Goal: Book appointment/travel/reservation

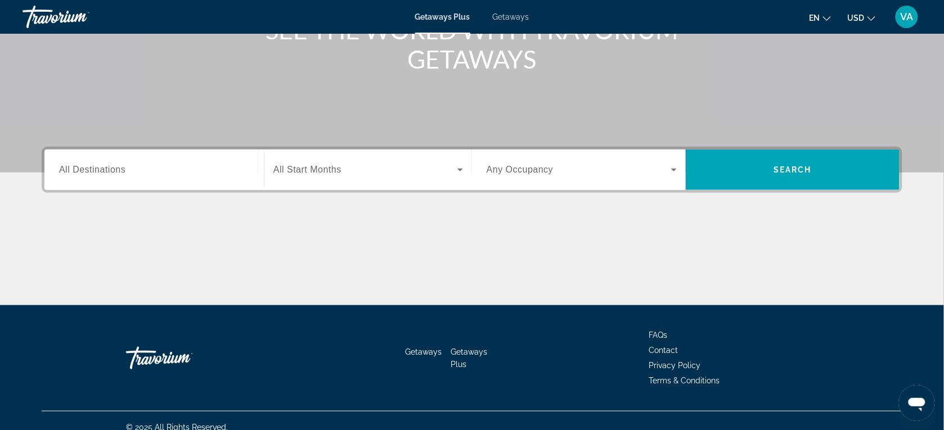
scroll to position [178, 0]
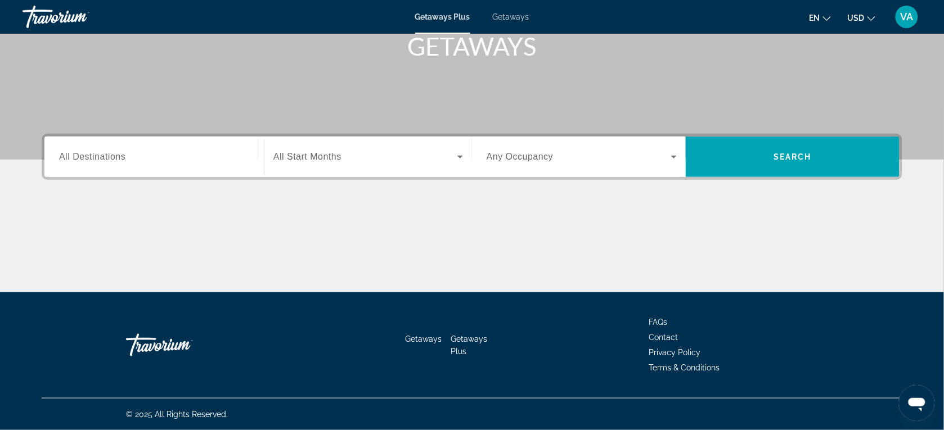
click at [157, 148] on div "Search widget" at bounding box center [154, 157] width 190 height 32
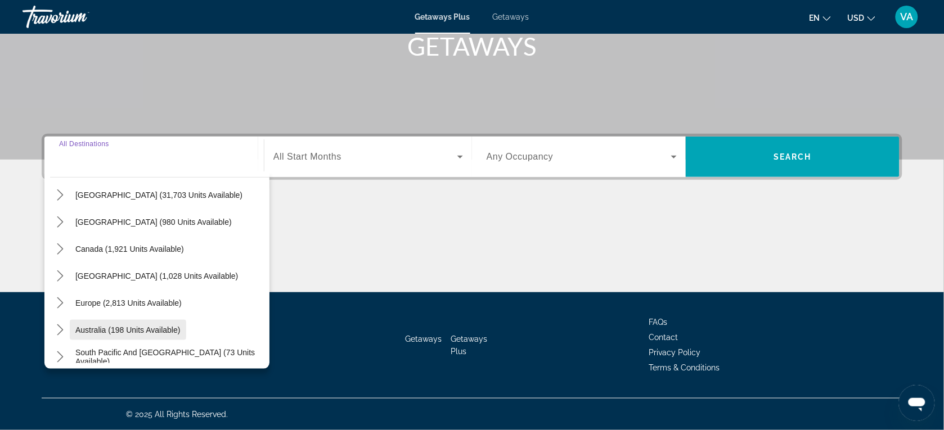
scroll to position [70, 0]
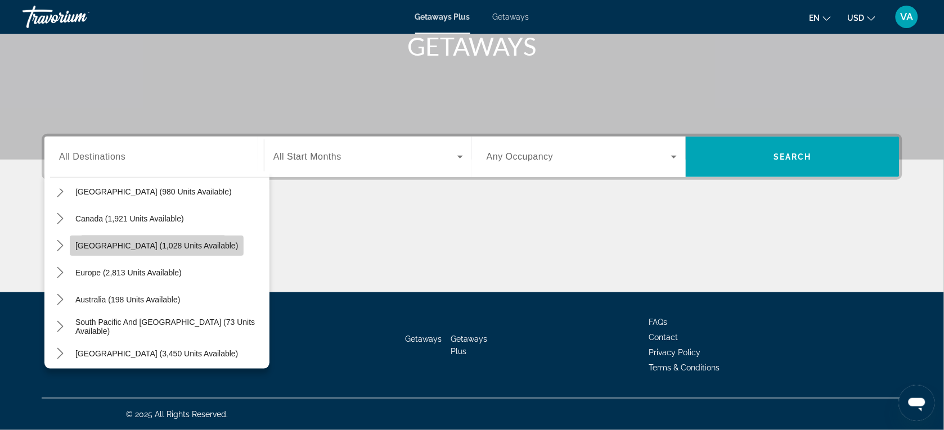
click at [99, 242] on span "[GEOGRAPHIC_DATA] (1,028 units available)" at bounding box center [156, 245] width 163 height 9
type input "**********"
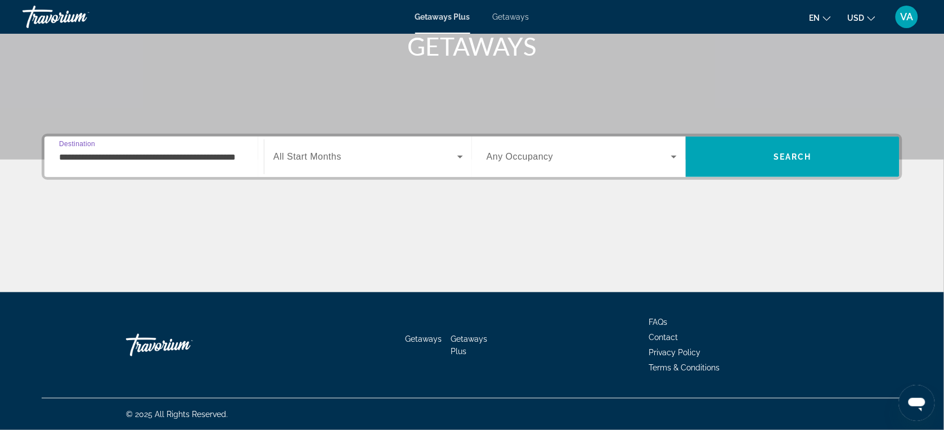
click at [325, 165] on div "Search widget" at bounding box center [367, 156] width 189 height 31
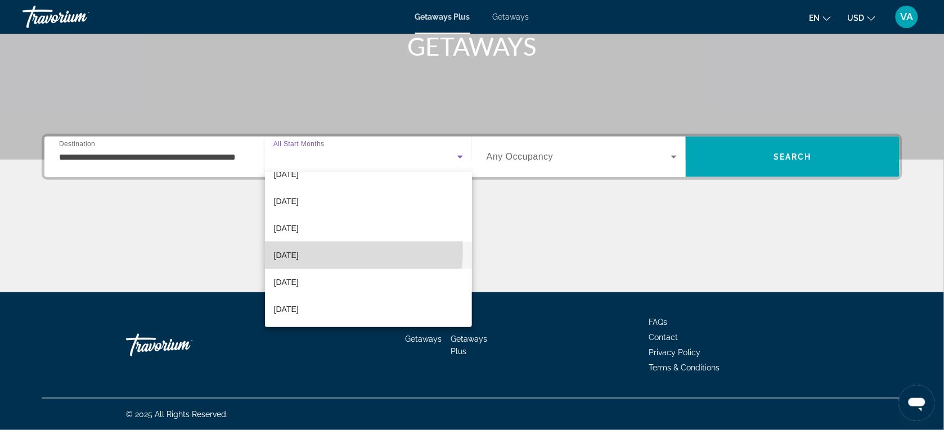
click at [329, 251] on mat-option "[DATE]" at bounding box center [368, 255] width 207 height 27
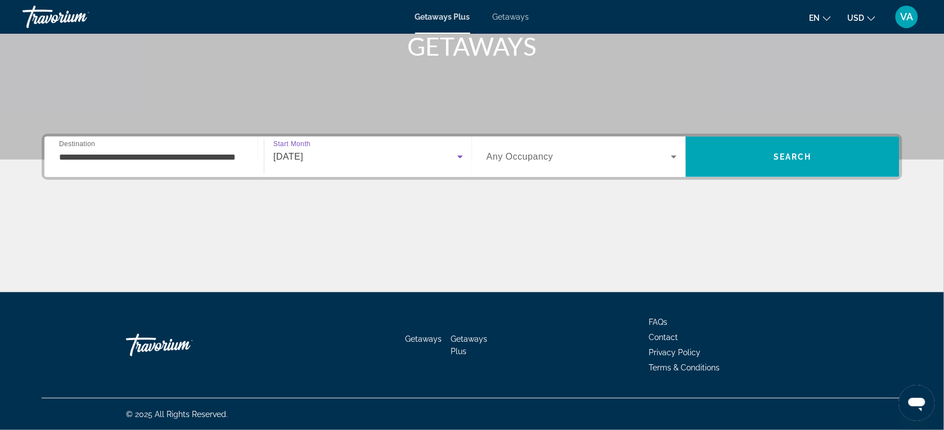
click at [672, 157] on icon "Search widget" at bounding box center [673, 156] width 13 height 13
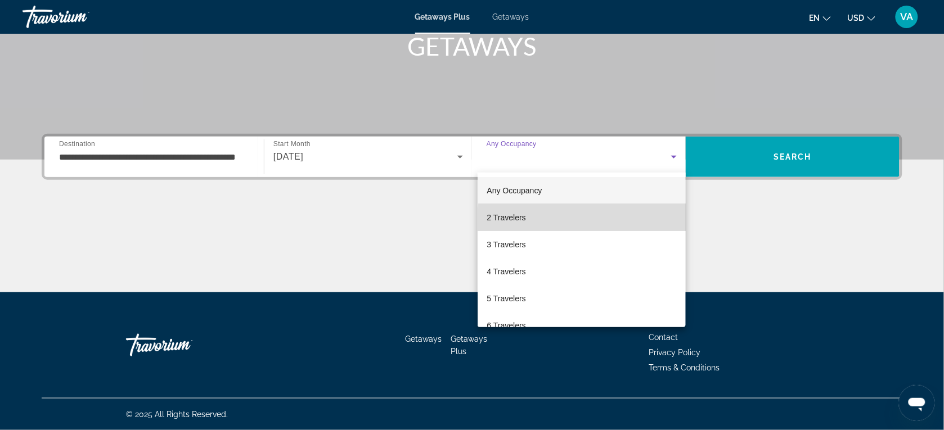
click at [608, 220] on mat-option "2 Travelers" at bounding box center [581, 217] width 208 height 27
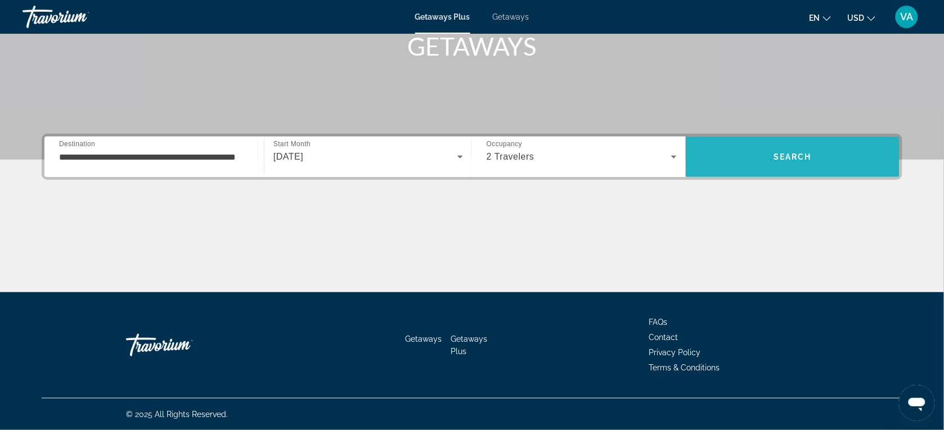
click at [775, 147] on span "Search" at bounding box center [792, 156] width 214 height 27
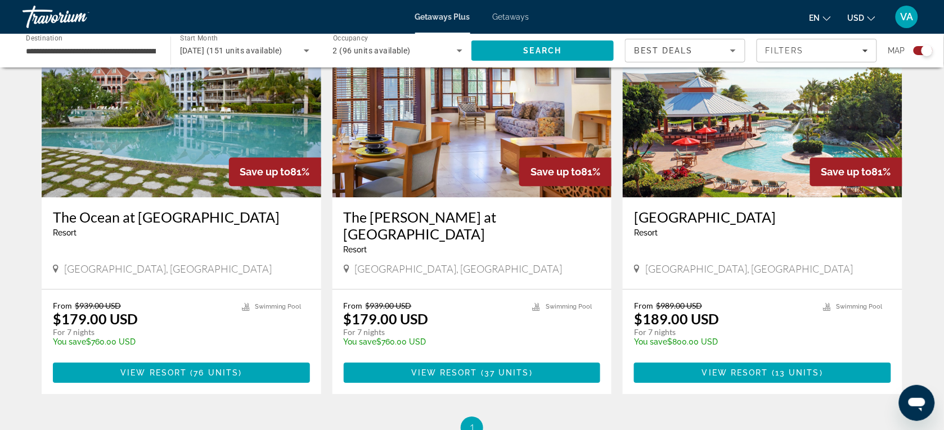
scroll to position [762, 0]
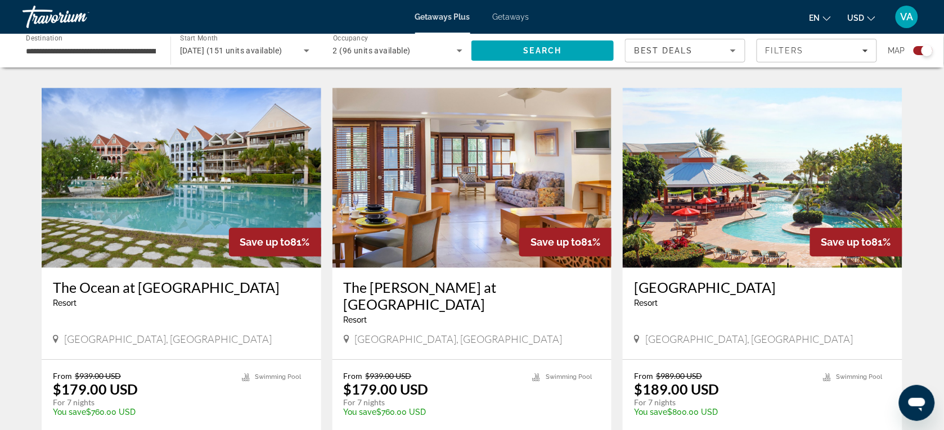
click at [680, 232] on img "Main content" at bounding box center [761, 178] width 279 height 180
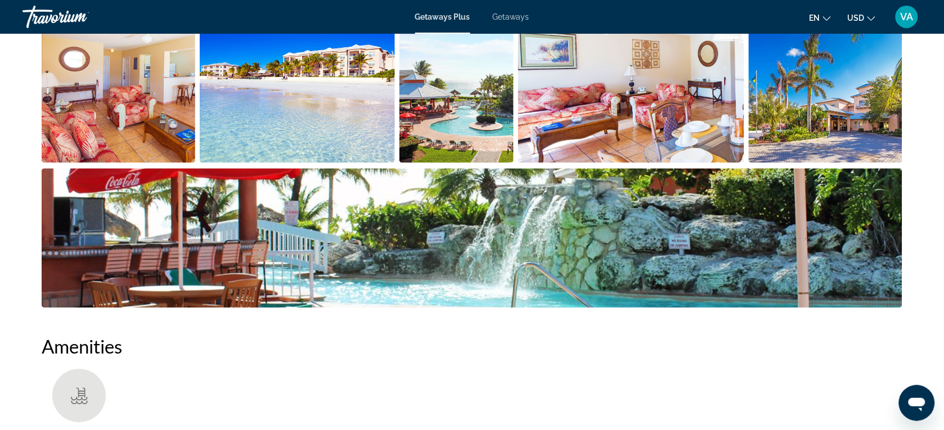
scroll to position [562, 0]
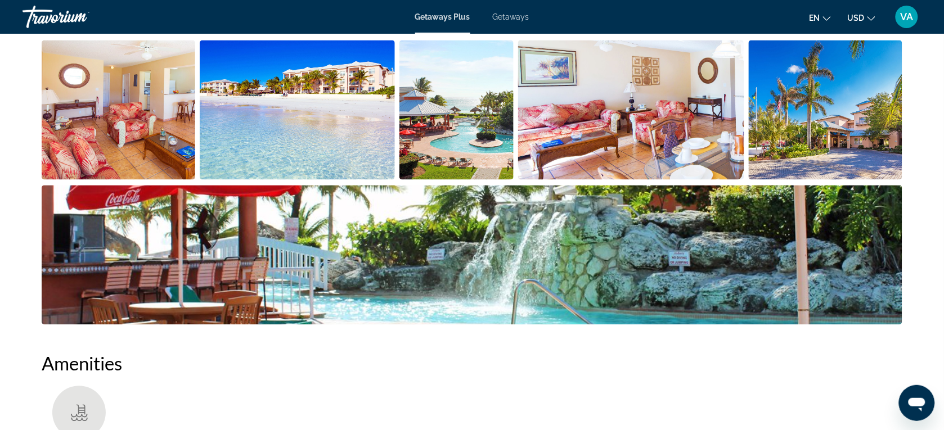
click at [165, 138] on img "Open full-screen image slider" at bounding box center [119, 109] width 154 height 139
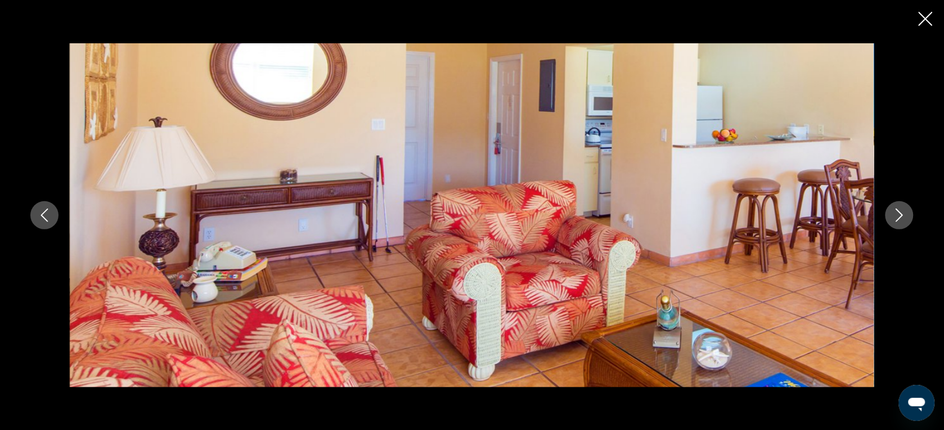
click at [894, 211] on icon "Next image" at bounding box center [898, 215] width 13 height 13
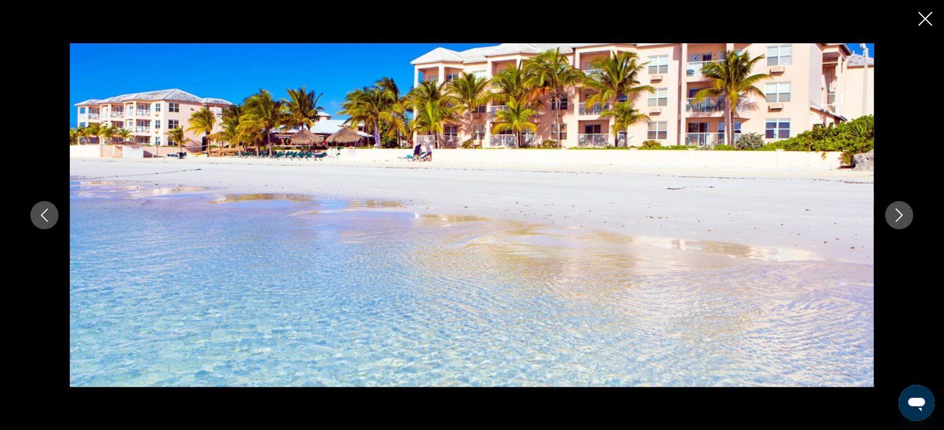
click at [895, 210] on icon "Next image" at bounding box center [898, 215] width 13 height 13
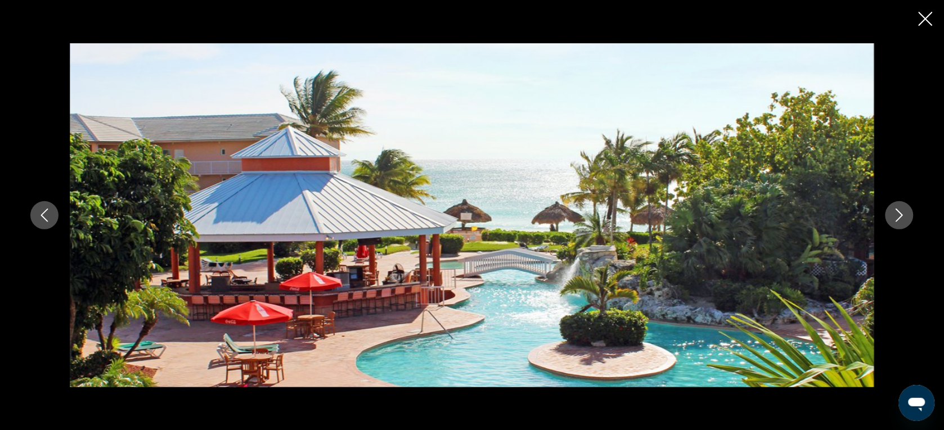
click at [896, 209] on icon "Next image" at bounding box center [899, 215] width 7 height 13
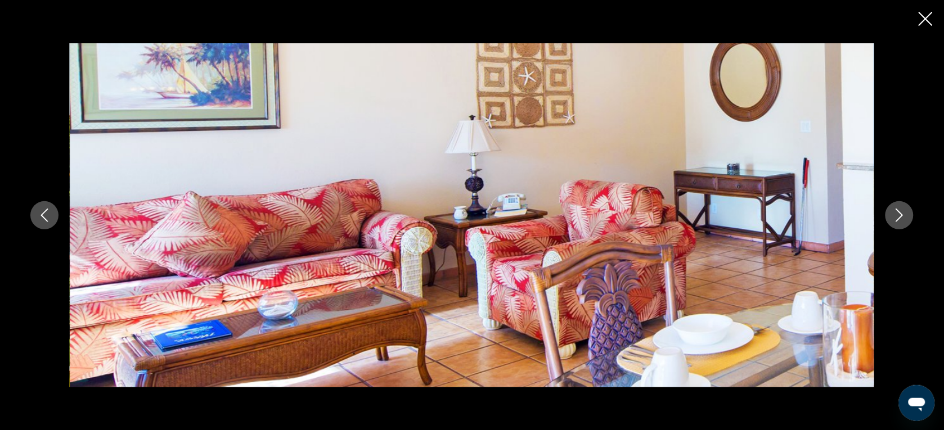
click at [896, 209] on icon "Next image" at bounding box center [899, 215] width 7 height 13
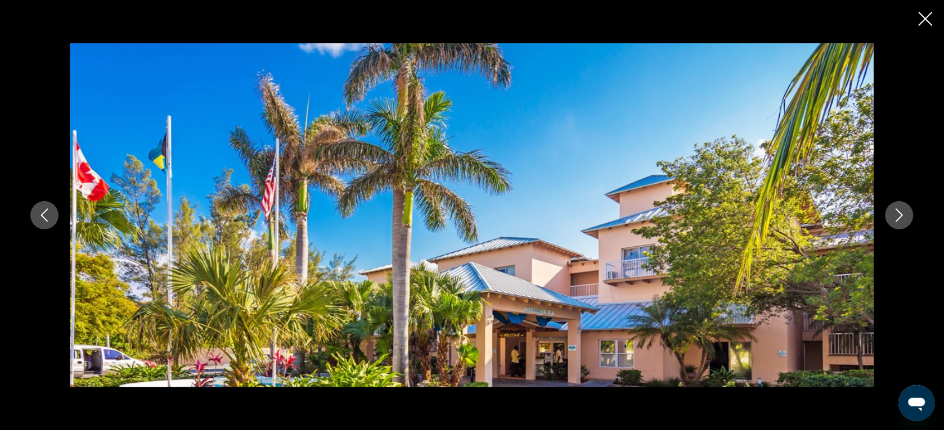
click at [896, 209] on icon "Next image" at bounding box center [899, 215] width 7 height 13
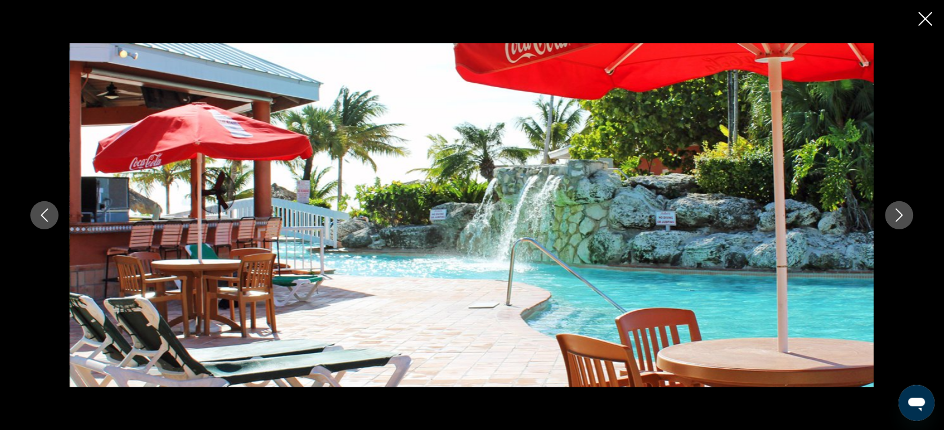
click at [896, 209] on icon "Next image" at bounding box center [899, 215] width 7 height 13
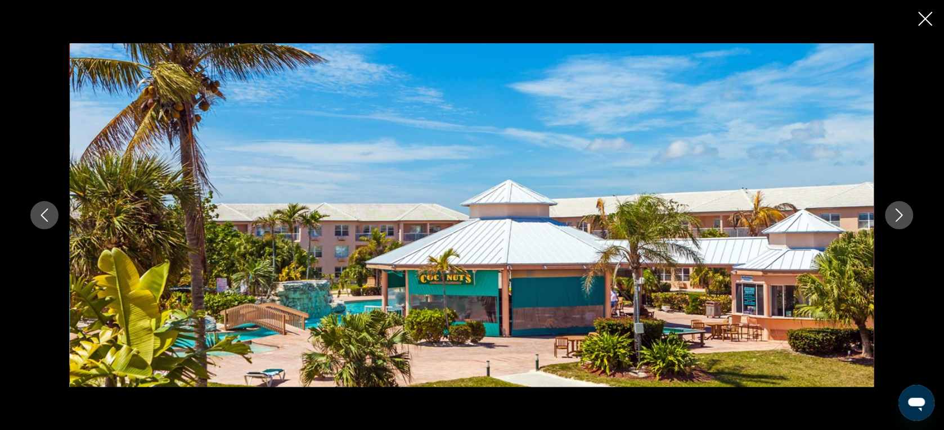
click at [896, 209] on icon "Next image" at bounding box center [899, 215] width 7 height 13
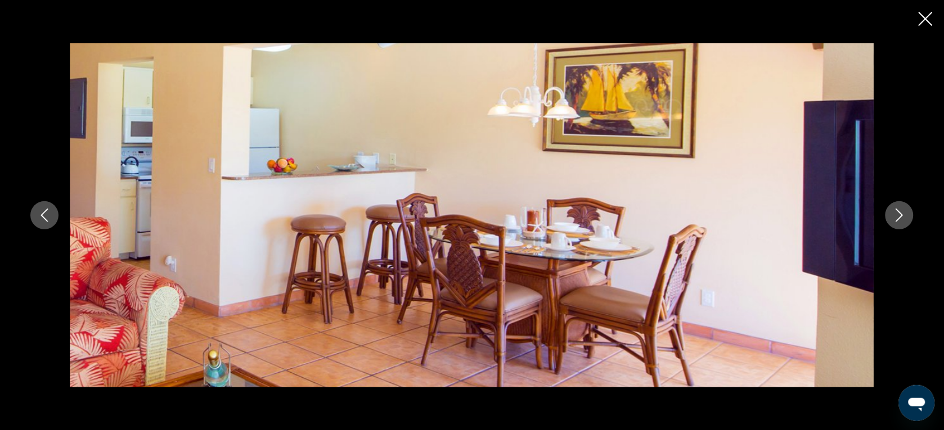
click at [896, 209] on icon "Next image" at bounding box center [899, 215] width 7 height 13
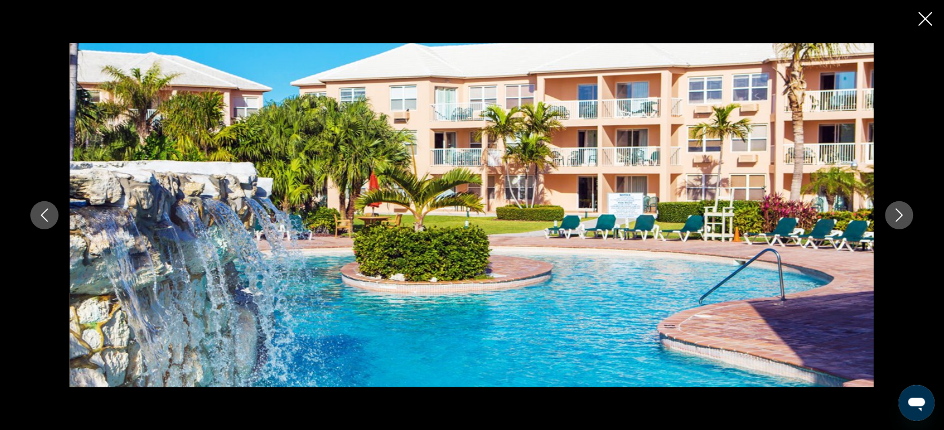
click at [896, 209] on icon "Next image" at bounding box center [899, 215] width 7 height 13
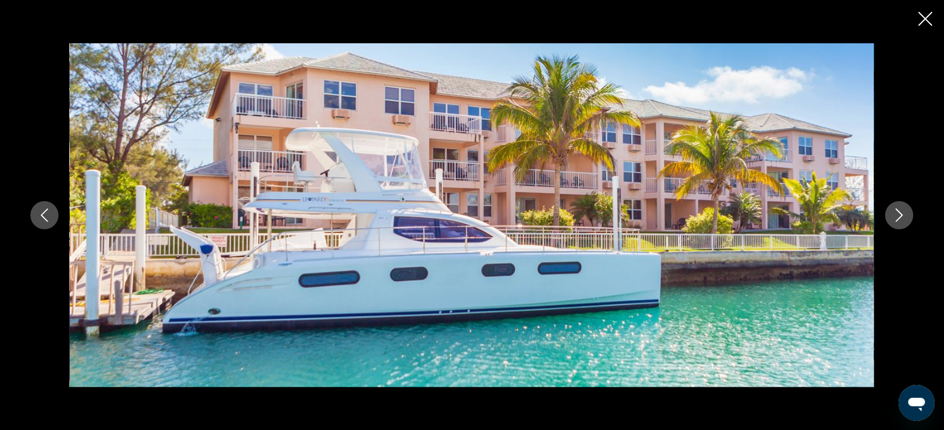
click at [896, 209] on icon "Next image" at bounding box center [899, 215] width 7 height 13
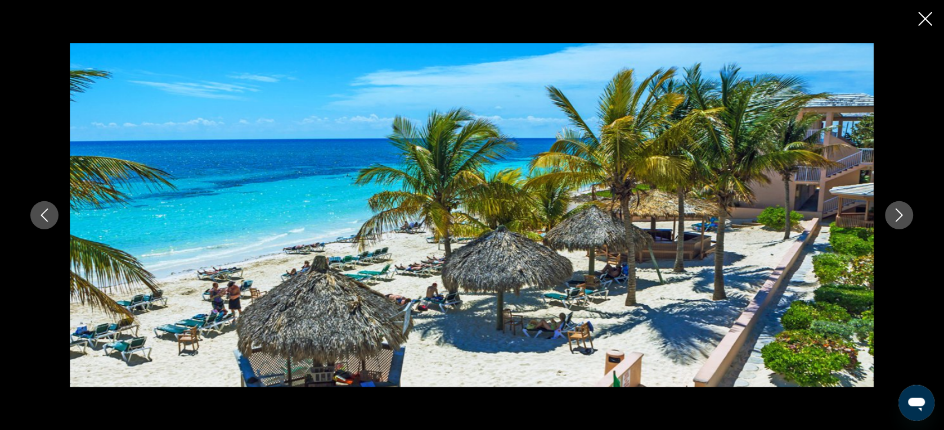
click at [896, 209] on icon "Next image" at bounding box center [899, 215] width 7 height 13
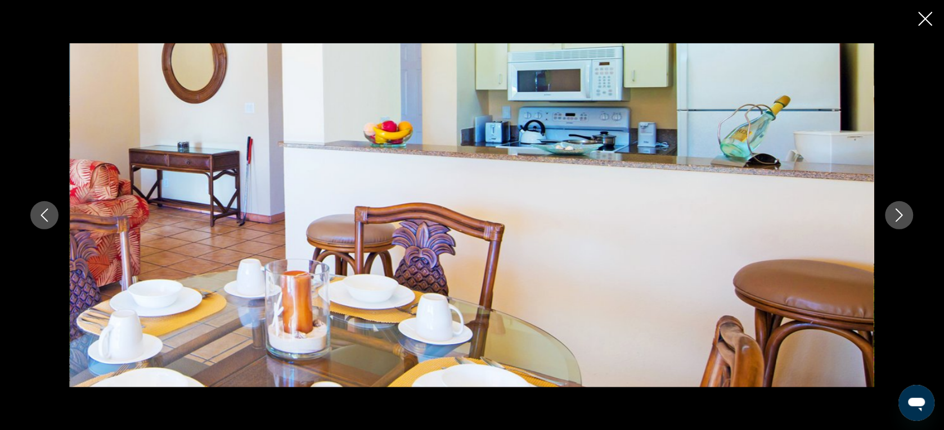
click at [896, 209] on icon "Next image" at bounding box center [899, 215] width 7 height 13
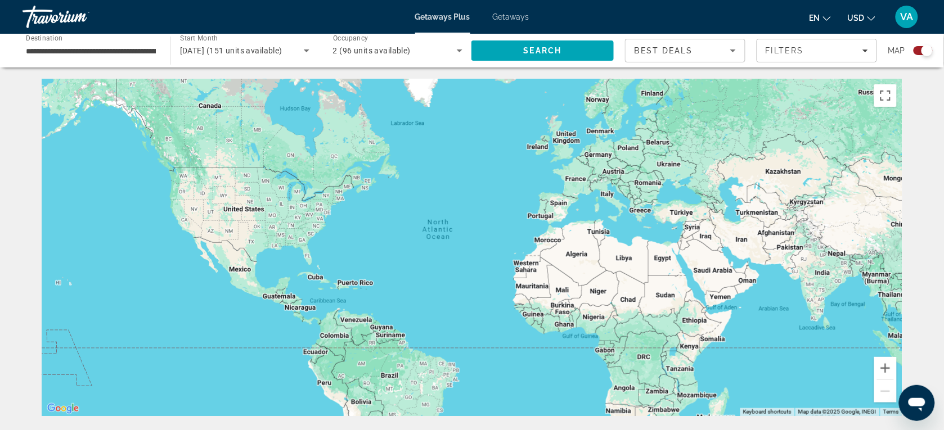
click at [243, 48] on span "[DATE] (151 units available)" at bounding box center [231, 50] width 102 height 9
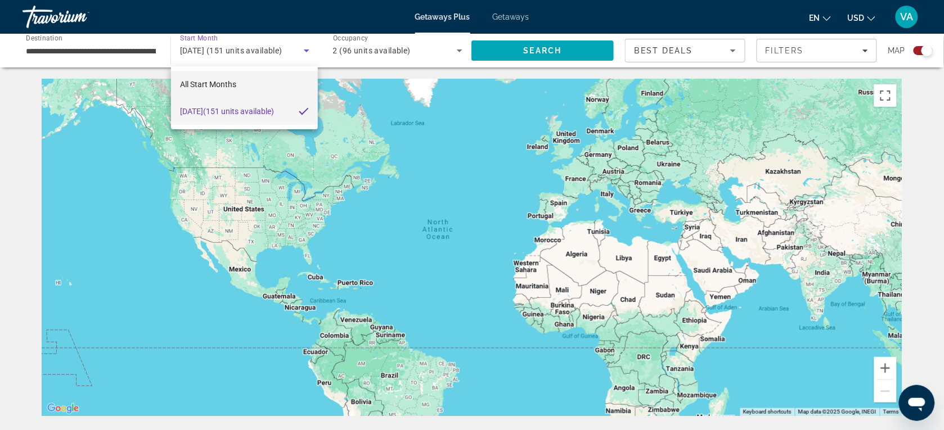
click at [225, 80] on span "All Start Months" at bounding box center [208, 84] width 56 height 9
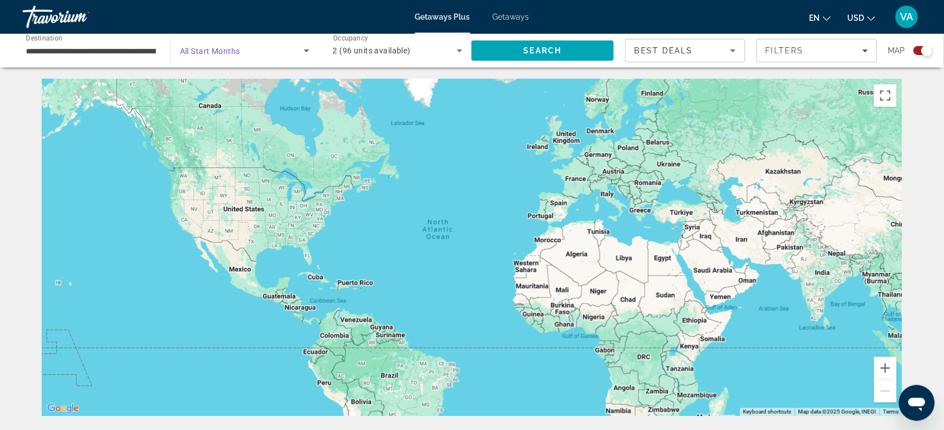
click at [293, 49] on span "Search widget" at bounding box center [242, 50] width 124 height 13
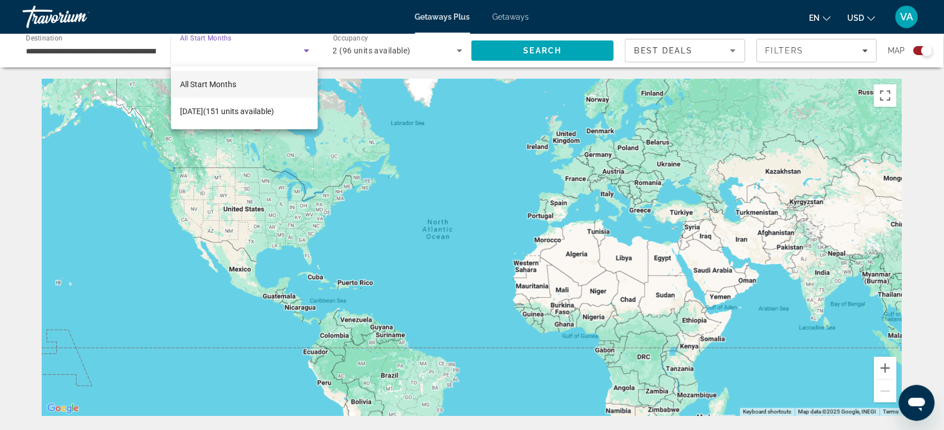
click at [242, 38] on div at bounding box center [472, 215] width 944 height 430
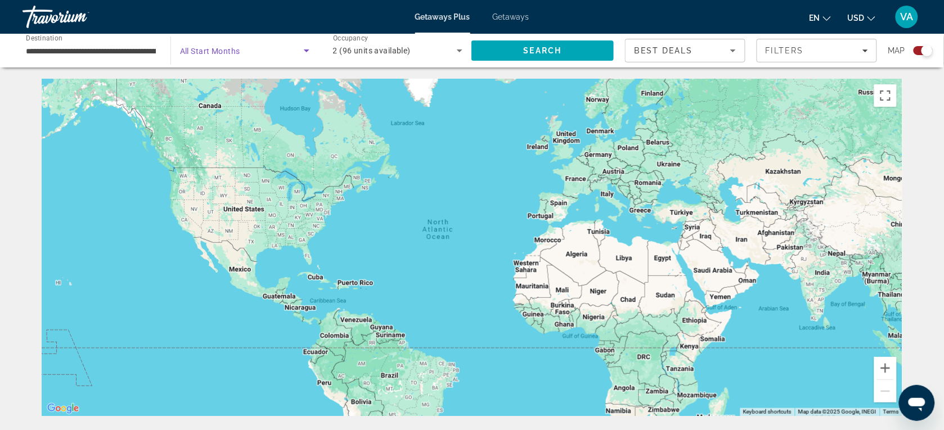
click at [308, 47] on icon "Search widget" at bounding box center [306, 50] width 13 height 13
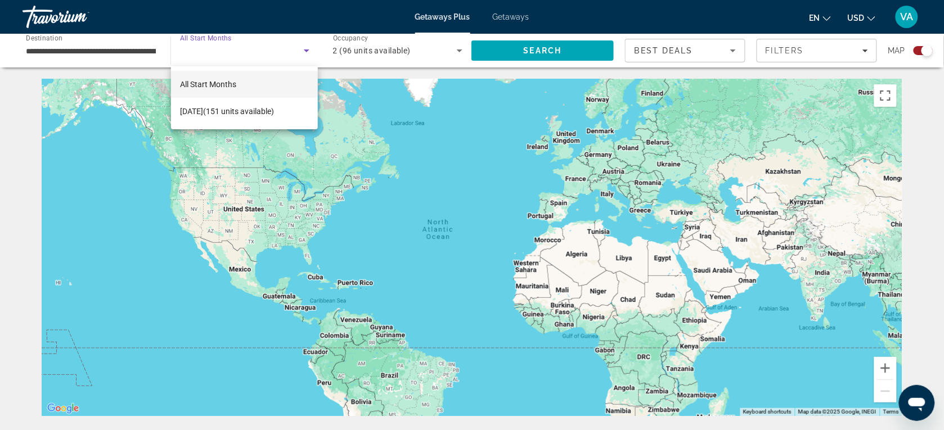
click at [386, 49] on div at bounding box center [472, 215] width 944 height 430
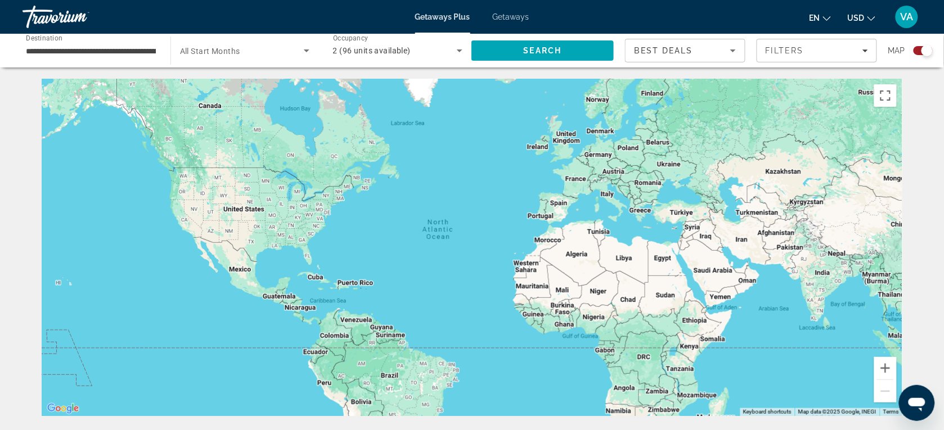
drag, startPoint x: 131, startPoint y: 40, endPoint x: 131, endPoint y: 46, distance: 6.2
click at [131, 42] on div "**********" at bounding box center [91, 51] width 130 height 32
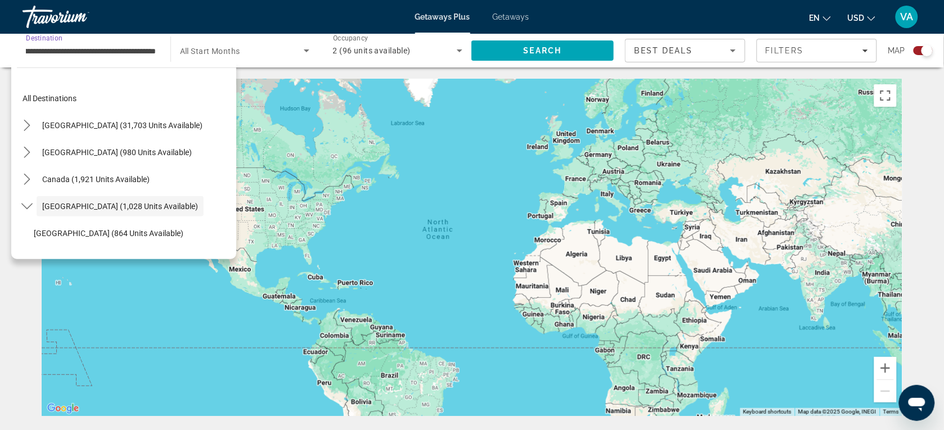
scroll to position [40, 0]
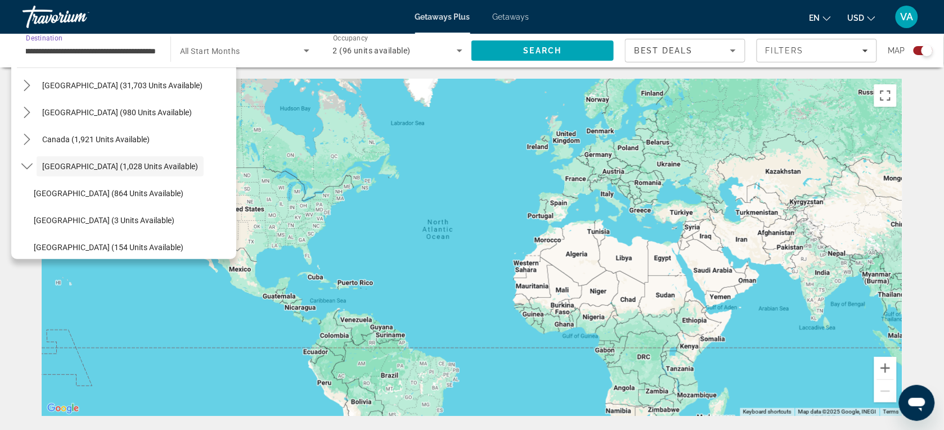
click at [249, 47] on span "Search widget" at bounding box center [242, 50] width 124 height 13
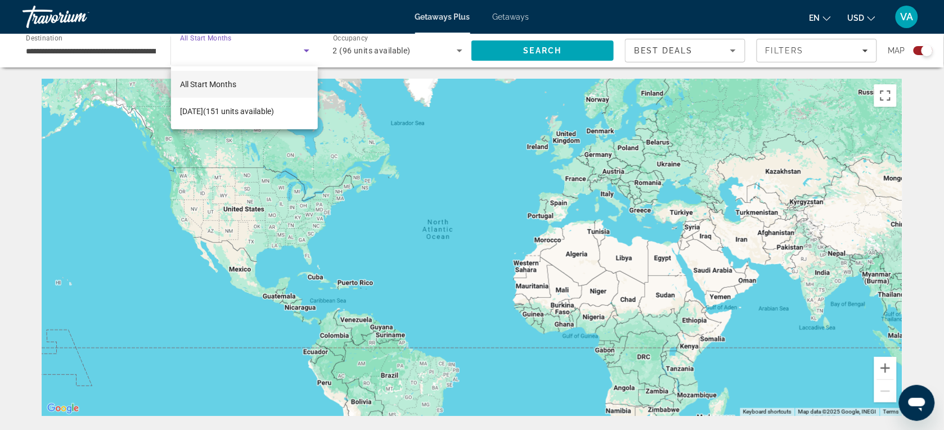
drag, startPoint x: 97, startPoint y: 29, endPoint x: 112, endPoint y: 44, distance: 21.1
click at [98, 30] on div at bounding box center [472, 215] width 944 height 430
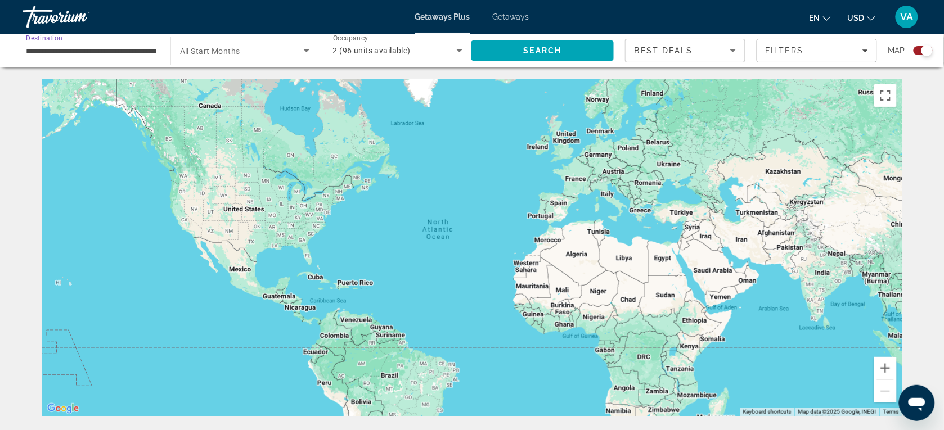
click at [114, 44] on input "**********" at bounding box center [91, 50] width 130 height 13
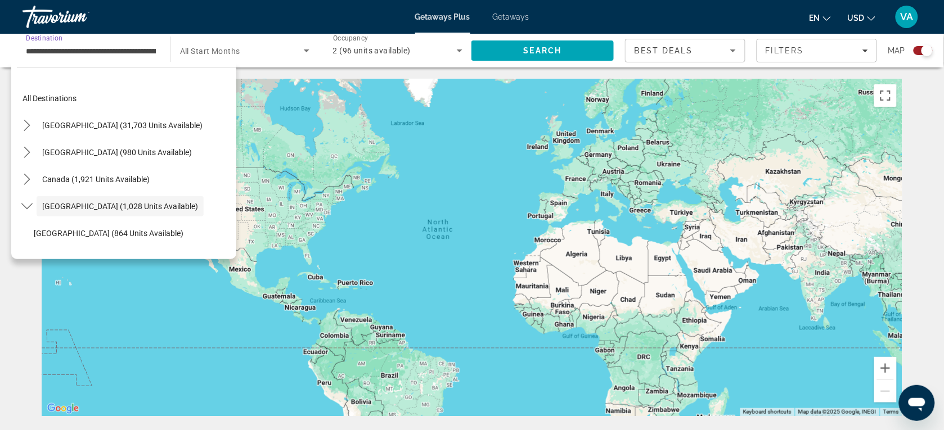
scroll to position [40, 0]
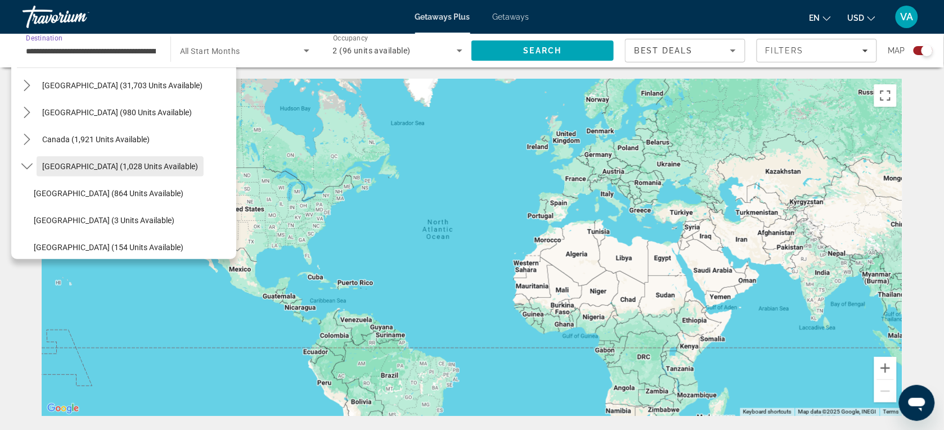
click at [110, 162] on span "[GEOGRAPHIC_DATA] (1,028 units available)" at bounding box center [120, 166] width 156 height 9
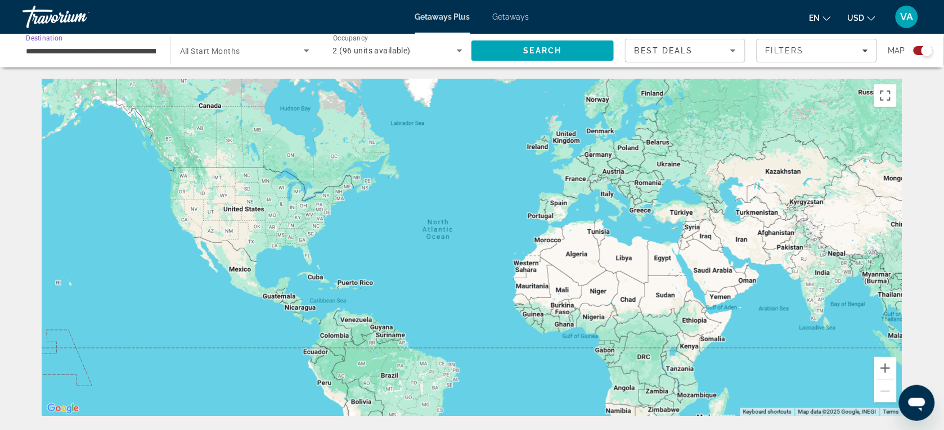
click at [228, 40] on div "Search widget" at bounding box center [244, 50] width 129 height 31
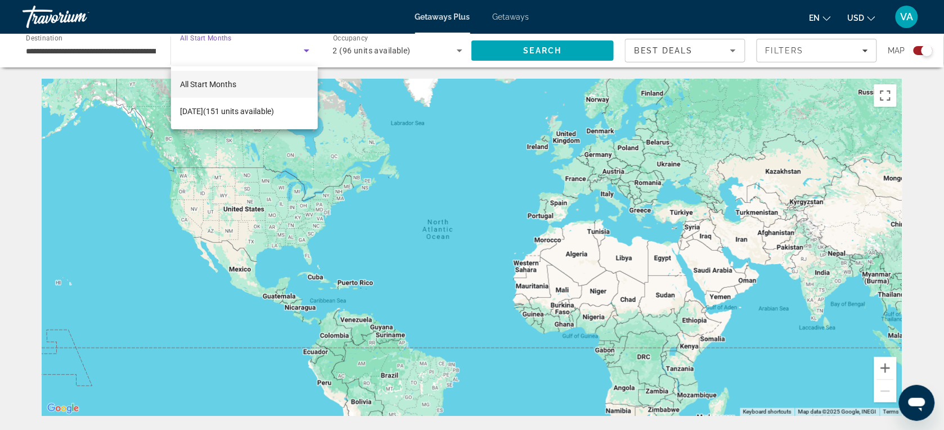
click at [202, 78] on span "All Start Months" at bounding box center [208, 84] width 56 height 13
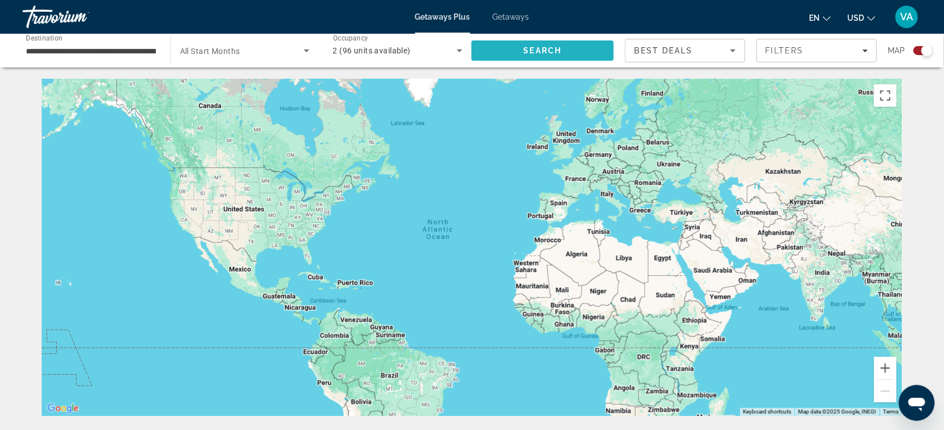
click at [506, 45] on span "Search" at bounding box center [542, 50] width 142 height 27
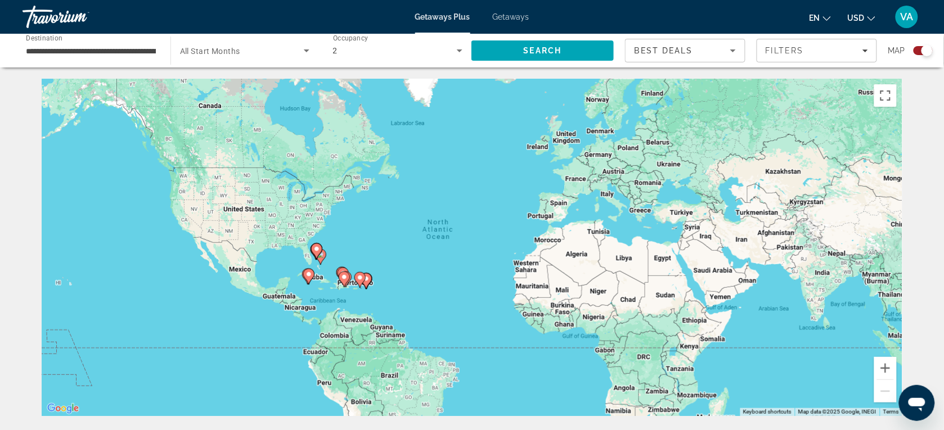
click at [240, 52] on span "All Start Months" at bounding box center [210, 51] width 60 height 9
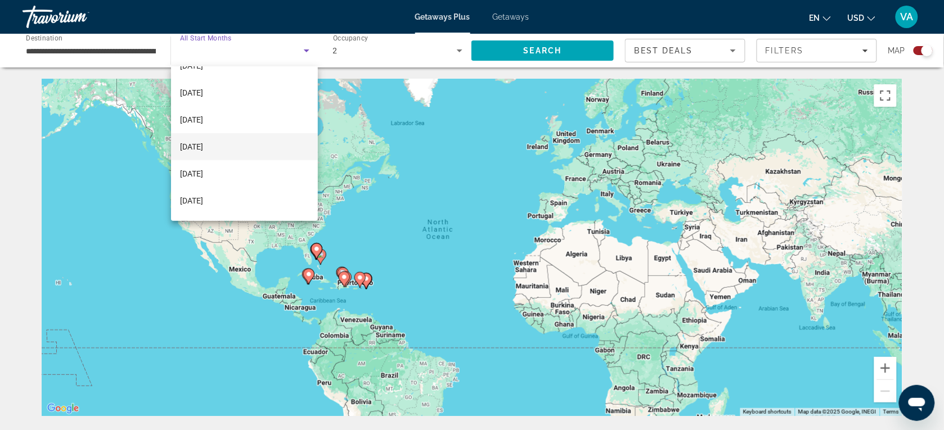
scroll to position [70, 0]
click at [203, 170] on span "[DATE]" at bounding box center [191, 175] width 23 height 13
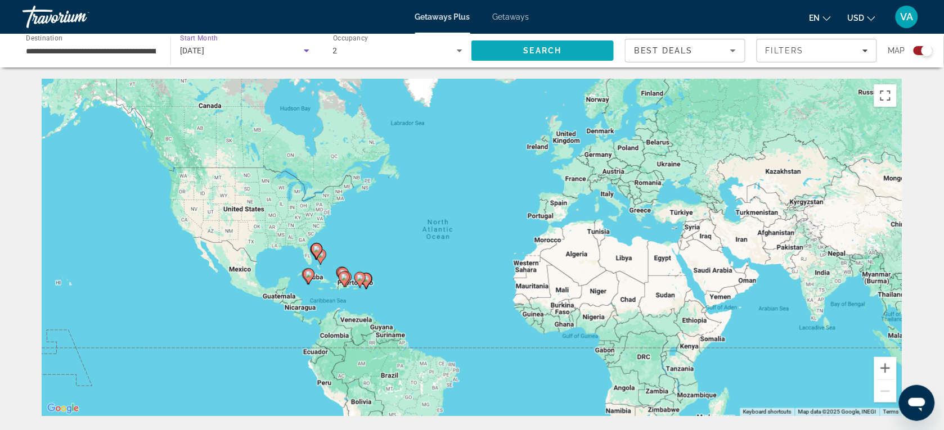
click at [521, 49] on span "Search" at bounding box center [542, 50] width 142 height 27
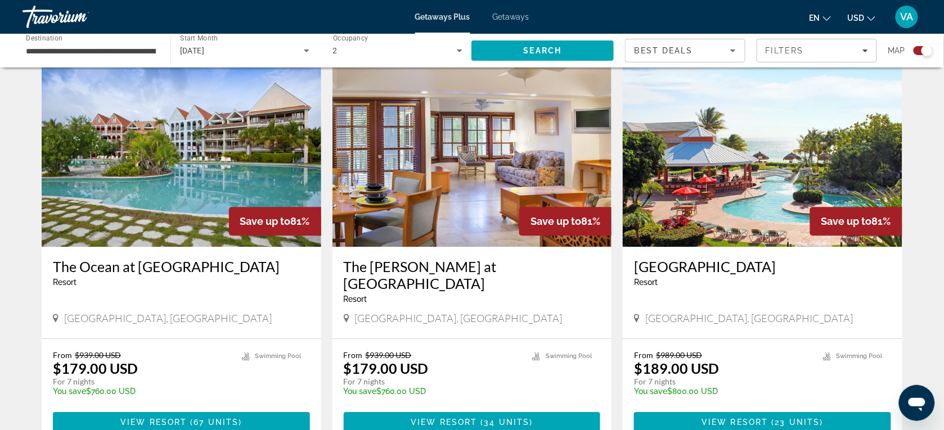
scroll to position [762, 0]
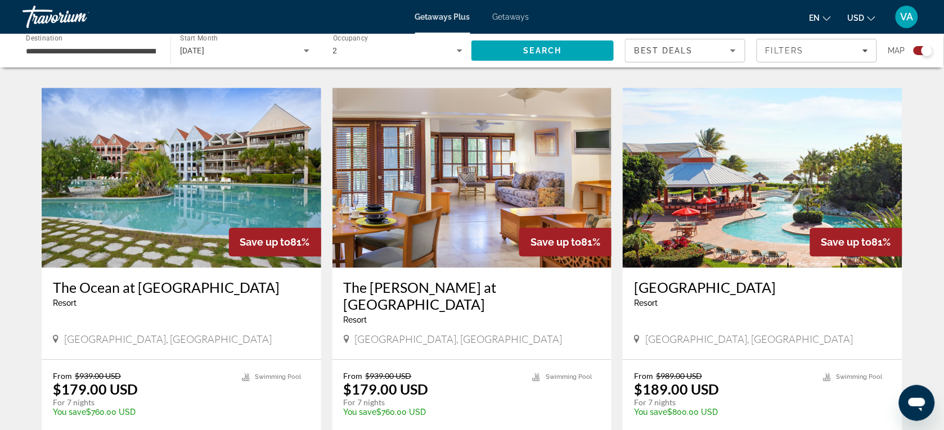
click at [657, 279] on h3 "[GEOGRAPHIC_DATA]" at bounding box center [762, 287] width 257 height 17
